Goal: Task Accomplishment & Management: Manage account settings

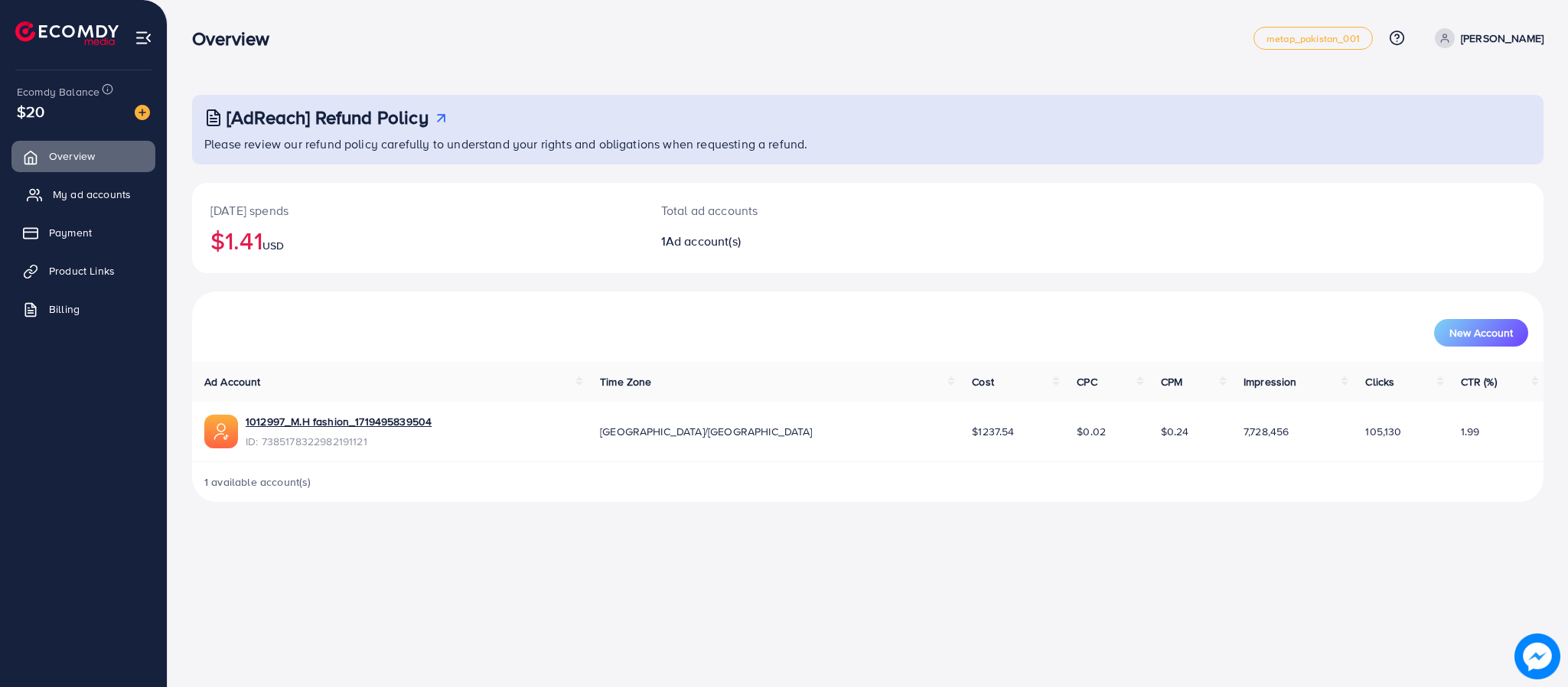
click at [101, 195] on span "My ad accounts" at bounding box center [92, 194] width 78 height 16
